Goal: Task Accomplishment & Management: Use online tool/utility

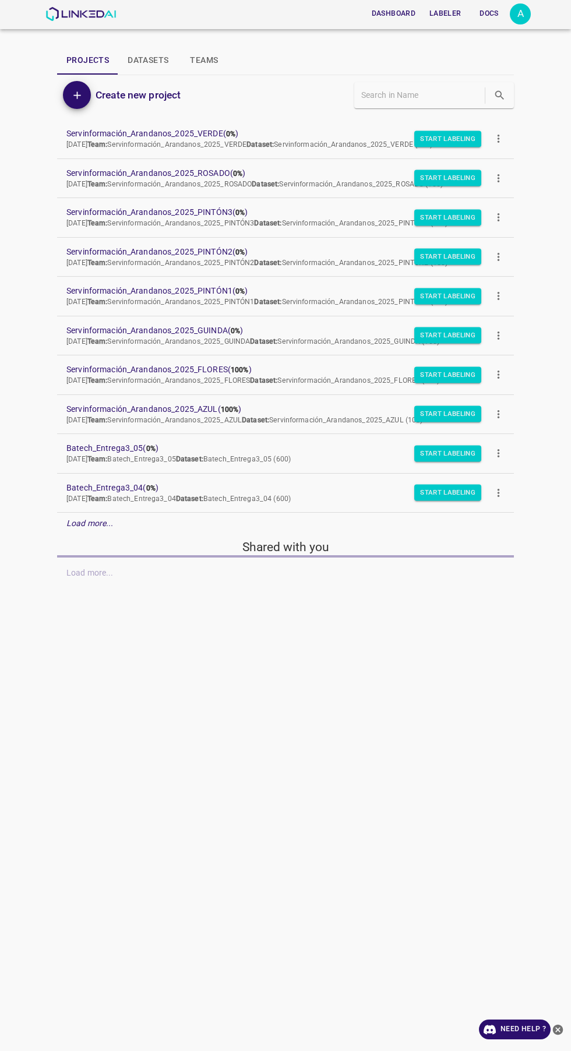
click at [105, 525] on em "Load more..." at bounding box center [89, 522] width 47 height 9
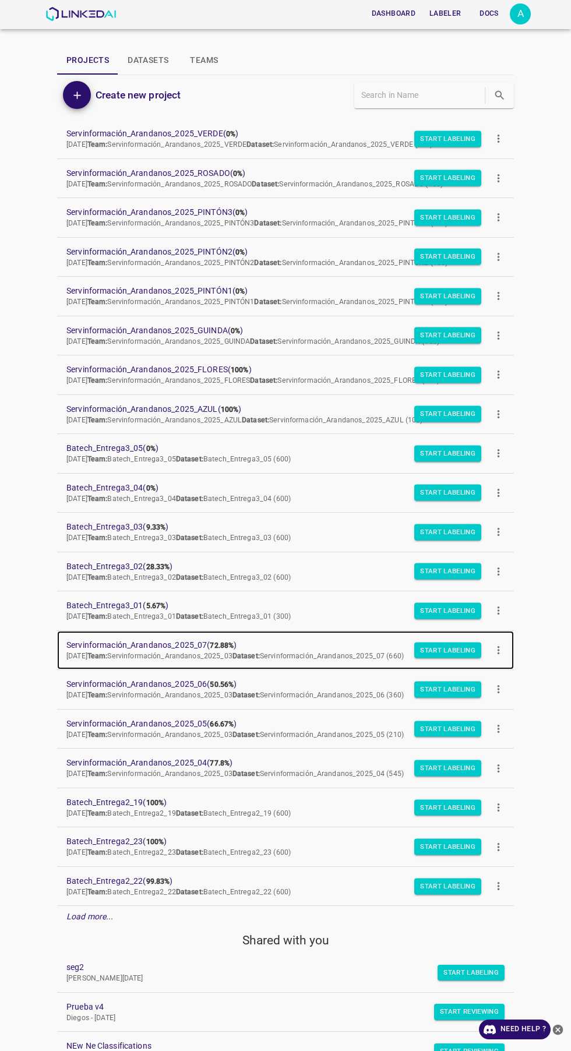
click at [180, 648] on span "Servinformación_Arandanos_2025_07 ( 72.88% )" at bounding box center [275, 645] width 419 height 12
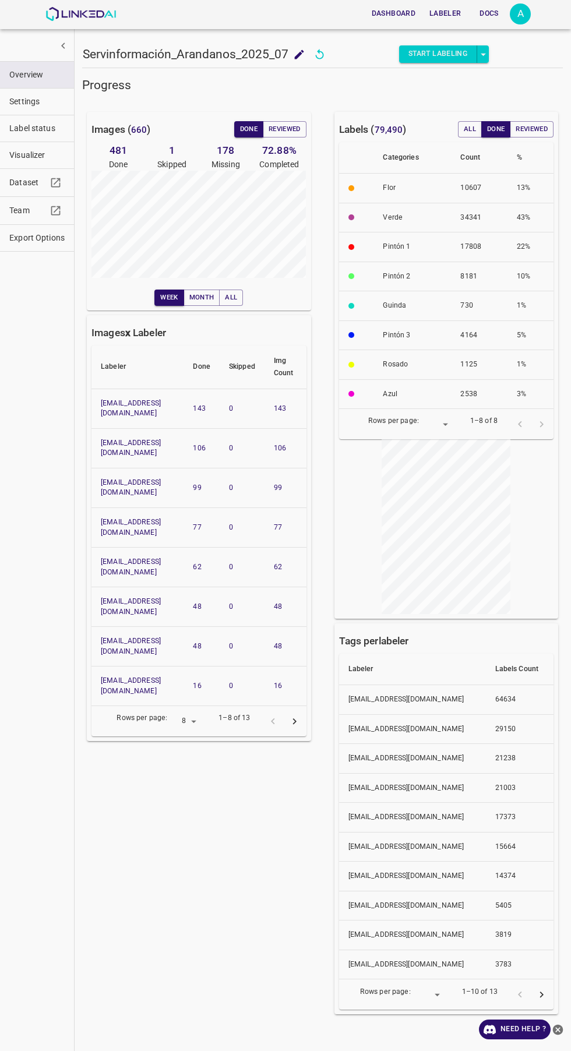
click at [33, 129] on span "Label status" at bounding box center [36, 128] width 55 height 12
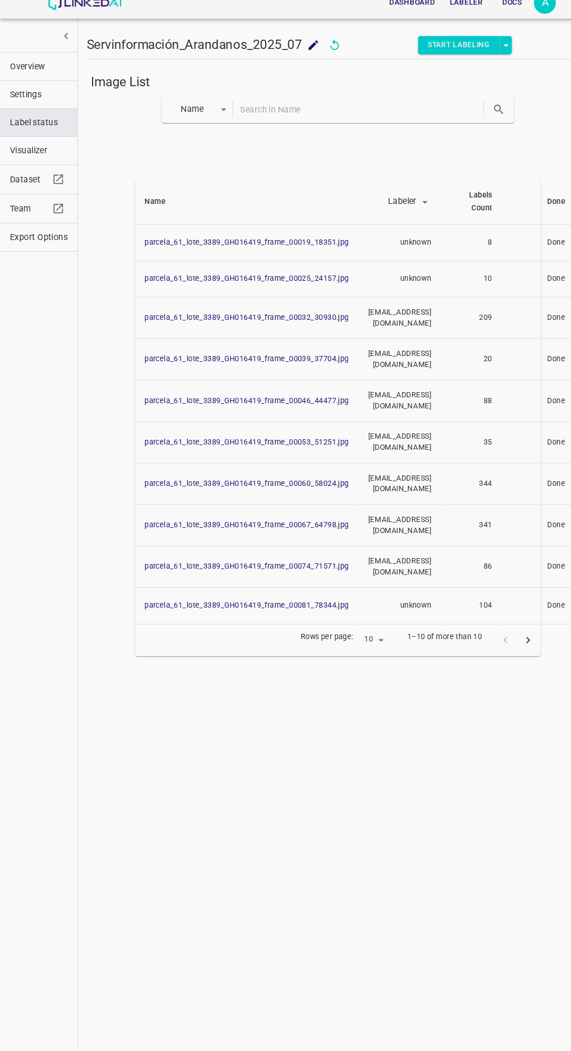
click at [197, 119] on body "Dashboard Labeler Docs A Servinformación_Arandanos_2025_07 Servinformación_Aran…" at bounding box center [285, 525] width 571 height 1051
click at [206, 198] on li "Done" at bounding box center [191, 195] width 68 height 19
type input "done"
click at [476, 116] on icon "search" at bounding box center [476, 115] width 12 height 12
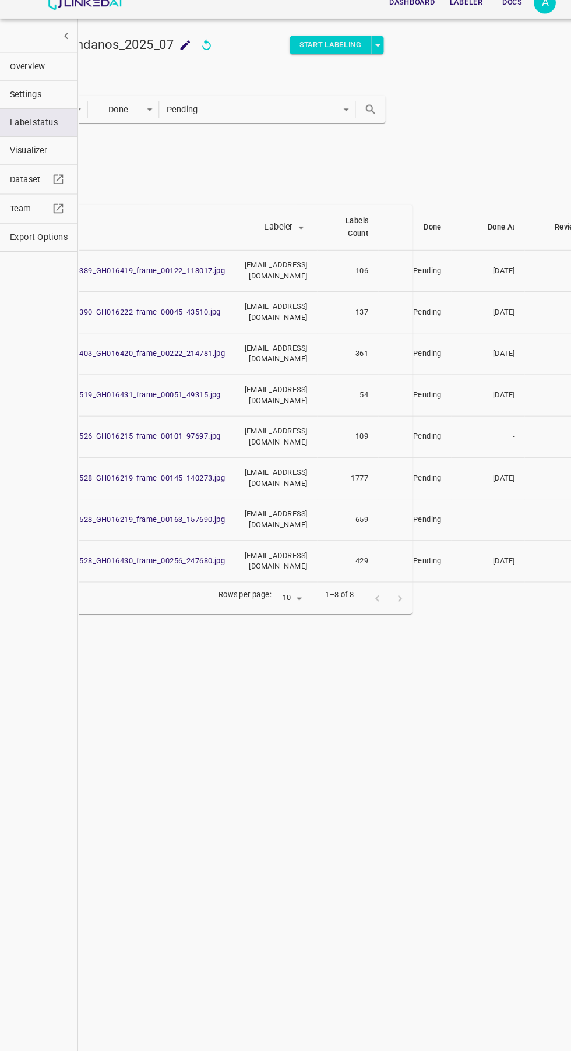
scroll to position [0, 123]
click at [387, 572] on div at bounding box center [370, 583] width 43 height 22
click at [361, 533] on td "429" at bounding box center [332, 548] width 58 height 40
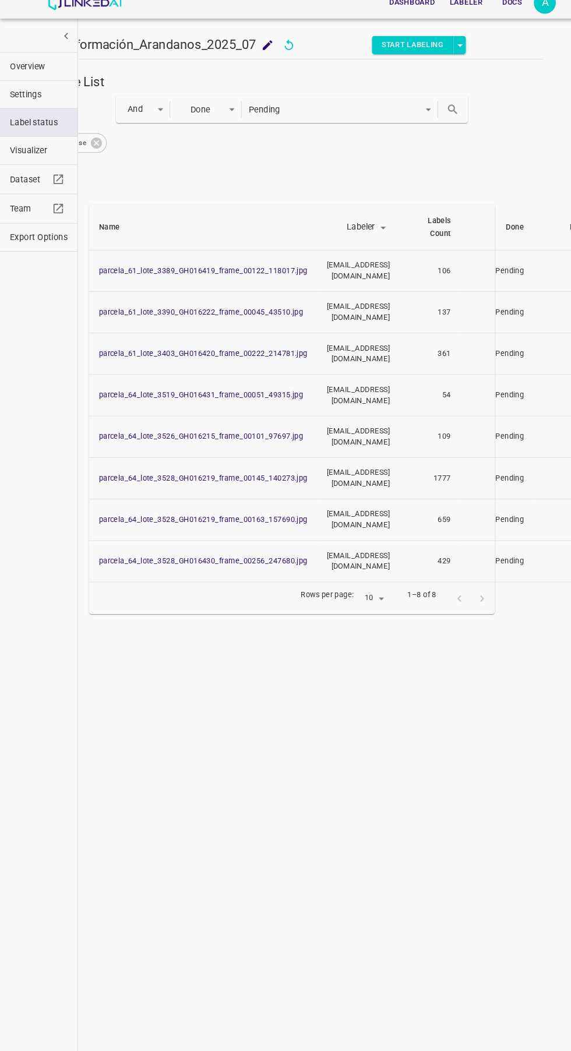
scroll to position [0, 0]
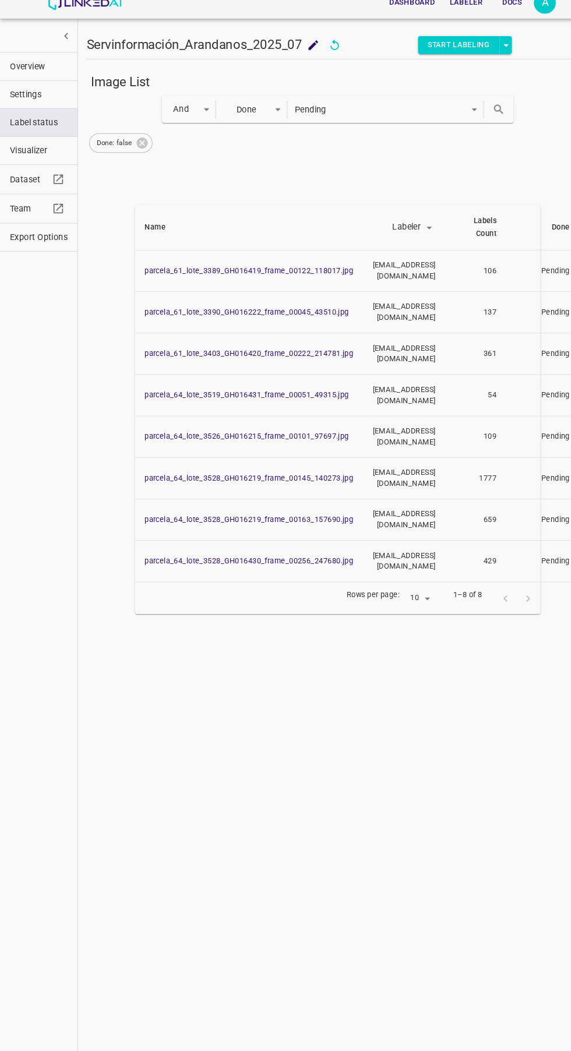
click at [51, 158] on span "Visualizer" at bounding box center [36, 155] width 55 height 12
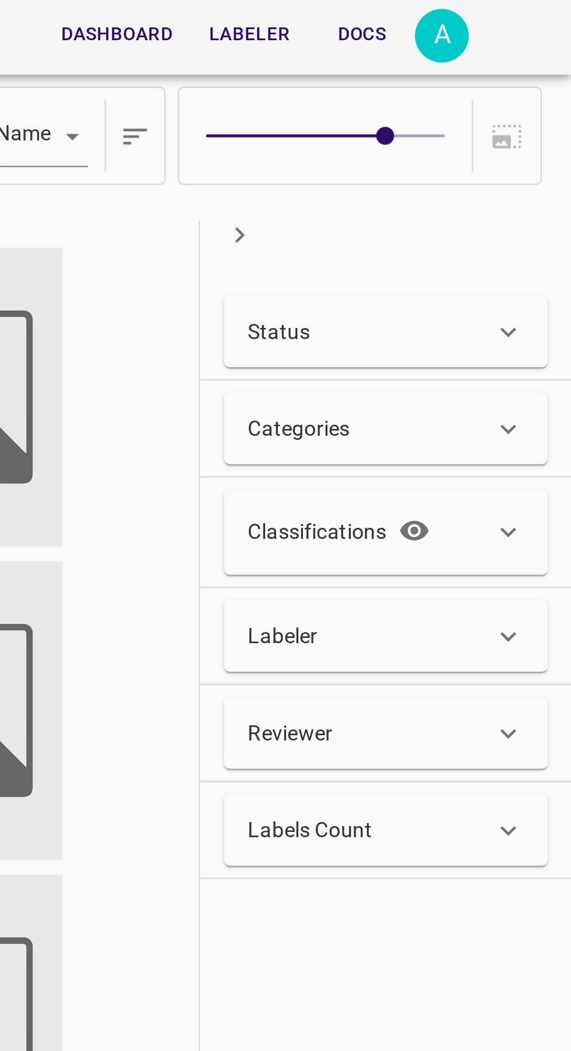
type input "8"
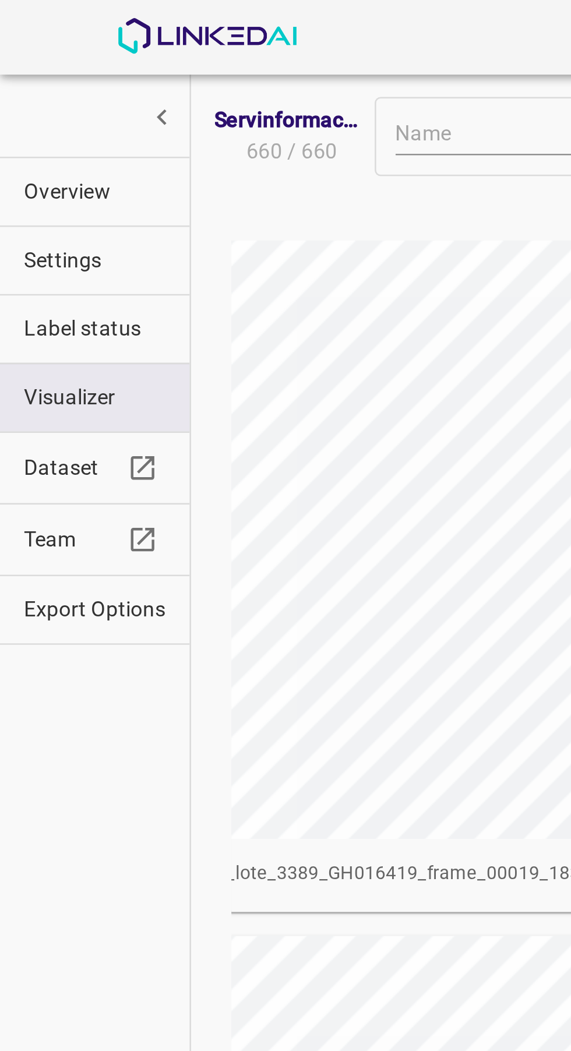
click at [26, 76] on span "Overview" at bounding box center [36, 75] width 55 height 12
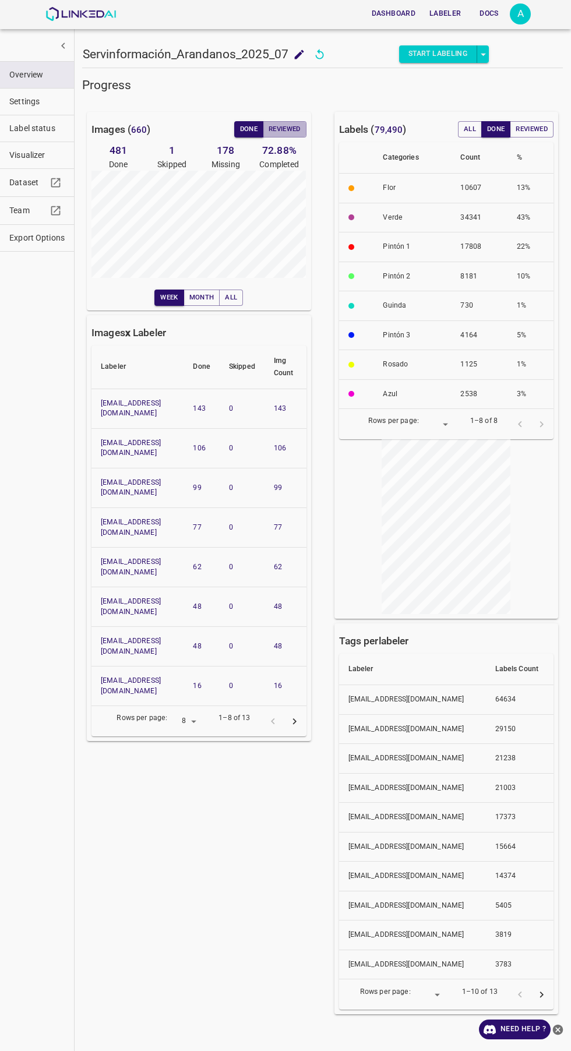
click at [298, 129] on button "Reviewed" at bounding box center [285, 129] width 44 height 16
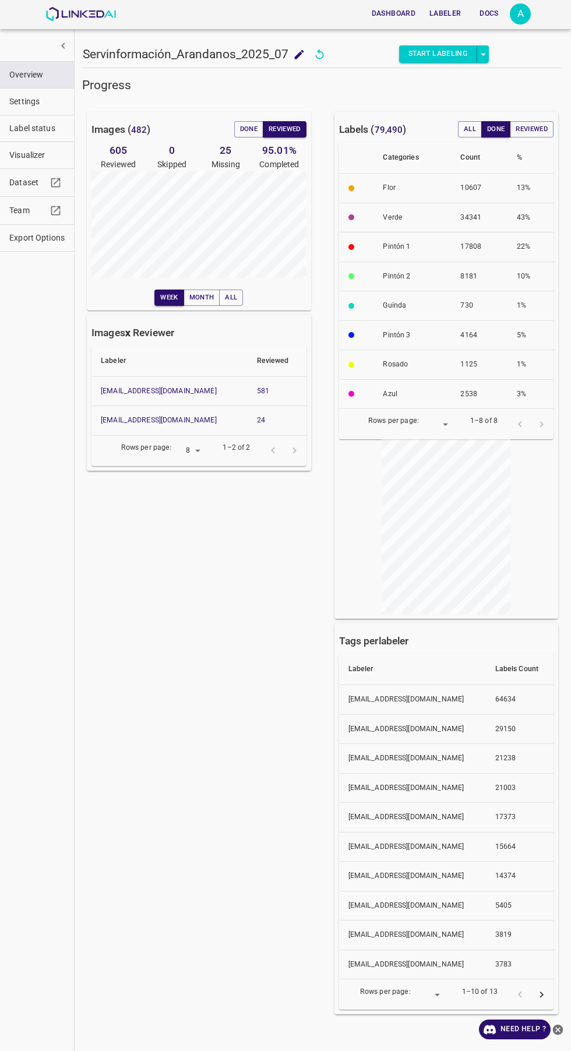
click at [242, 754] on div "Images ( 482 ) Done Reviewed 605 Reviewed 0 Skipped 25 Missing 95.01 % Complete…" at bounding box center [191, 555] width 247 height 925
click at [245, 753] on div "Images ( 482 ) Done Reviewed 605 Reviewed 0 Skipped 25 Missing 95.01 % Complete…" at bounding box center [191, 555] width 247 height 925
